Goal: Find contact information: Obtain details needed to contact an individual or organization

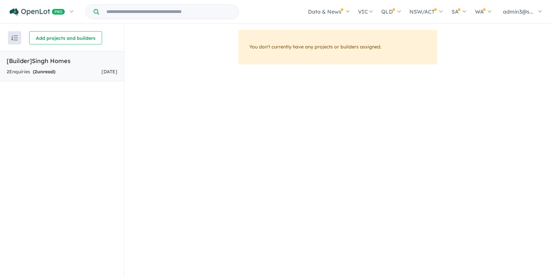
click at [58, 75] on div "2 Enquir ies ( 2 unread) [DATE]" at bounding box center [62, 72] width 111 height 8
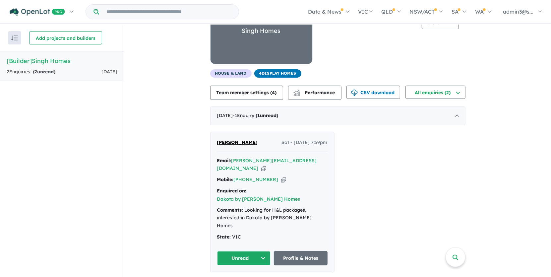
scroll to position [40, 0]
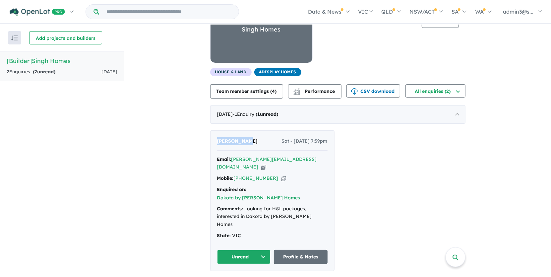
drag, startPoint x: 245, startPoint y: 140, endPoint x: 214, endPoint y: 142, distance: 31.2
click at [214, 142] on div "[PERSON_NAME] Jeet Sat - [DATE] 7:59pm Email: [PERSON_NAME][EMAIL_ADDRESS][DOMA…" at bounding box center [273, 201] width 124 height 140
copy span "[PERSON_NAME]"
click at [266, 164] on icon "button" at bounding box center [263, 167] width 5 height 7
copy span "[PERSON_NAME]"
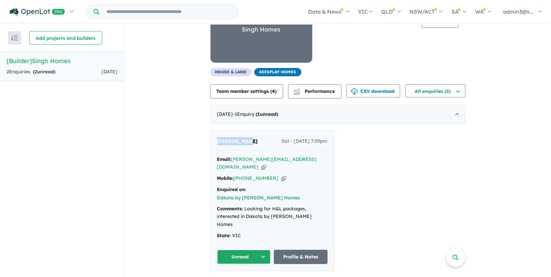
click at [281, 175] on icon "button" at bounding box center [283, 178] width 5 height 7
copy span "[PERSON_NAME]"
